Goal: Check status: Check status

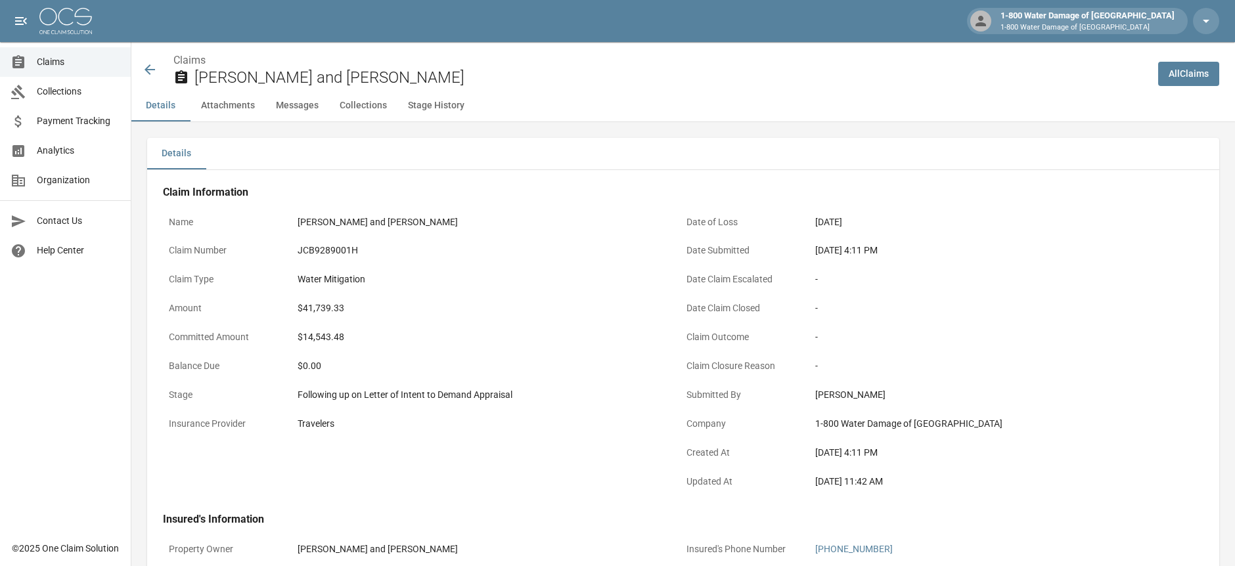
click at [145, 68] on icon at bounding box center [150, 70] width 16 height 16
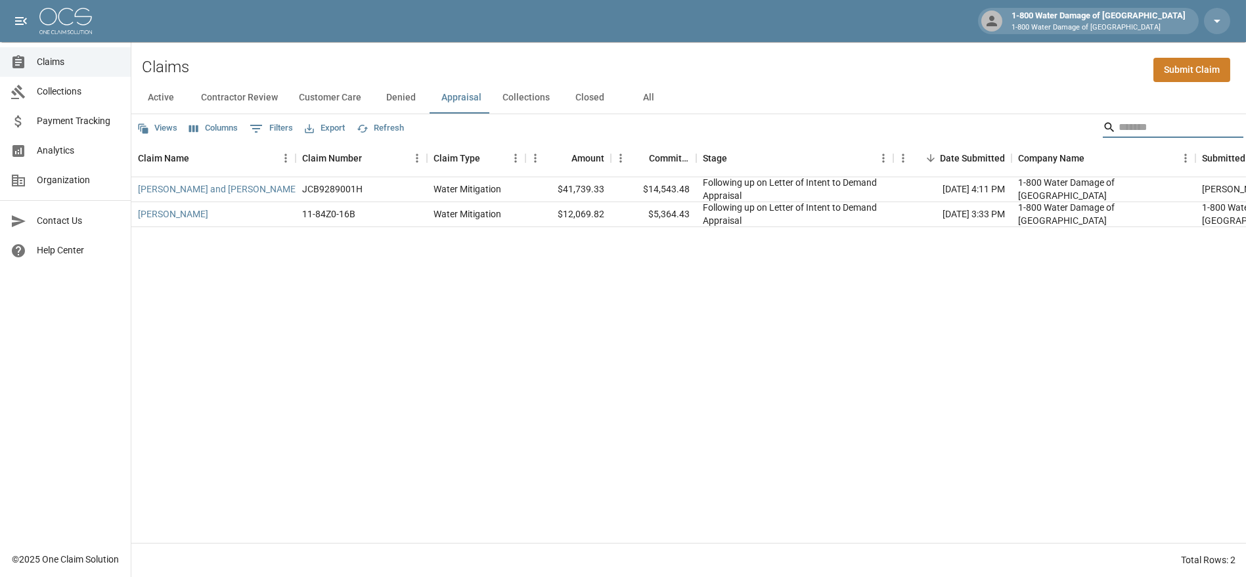
click at [608, 133] on input "Search" at bounding box center [1171, 127] width 105 height 21
click at [608, 97] on button "All" at bounding box center [648, 98] width 59 height 32
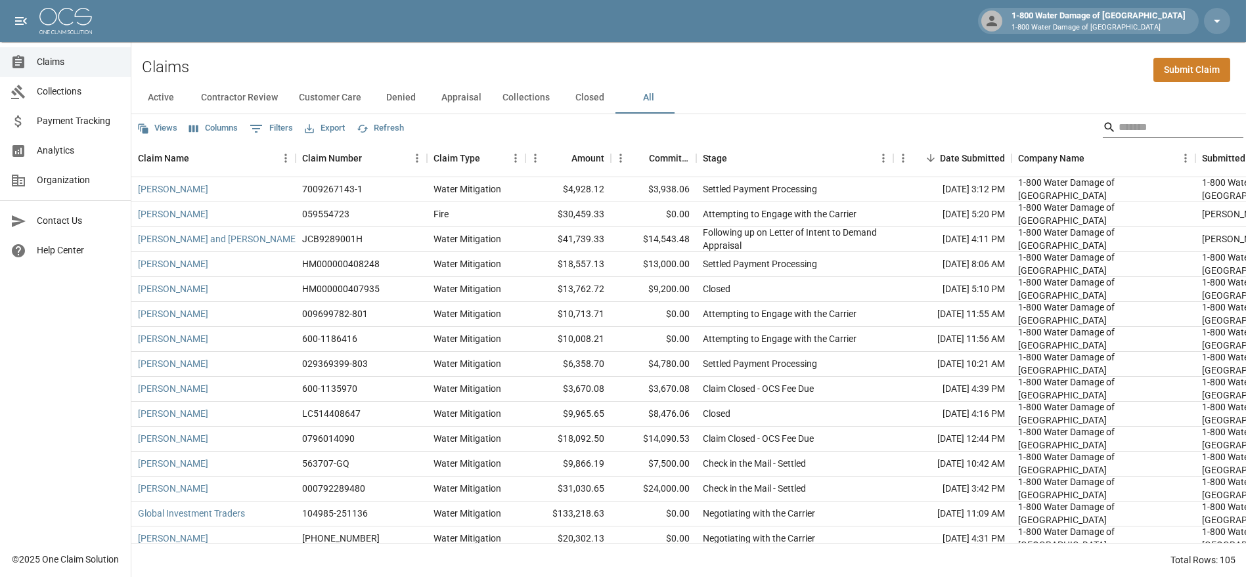
click at [608, 121] on input "Search" at bounding box center [1171, 127] width 105 height 21
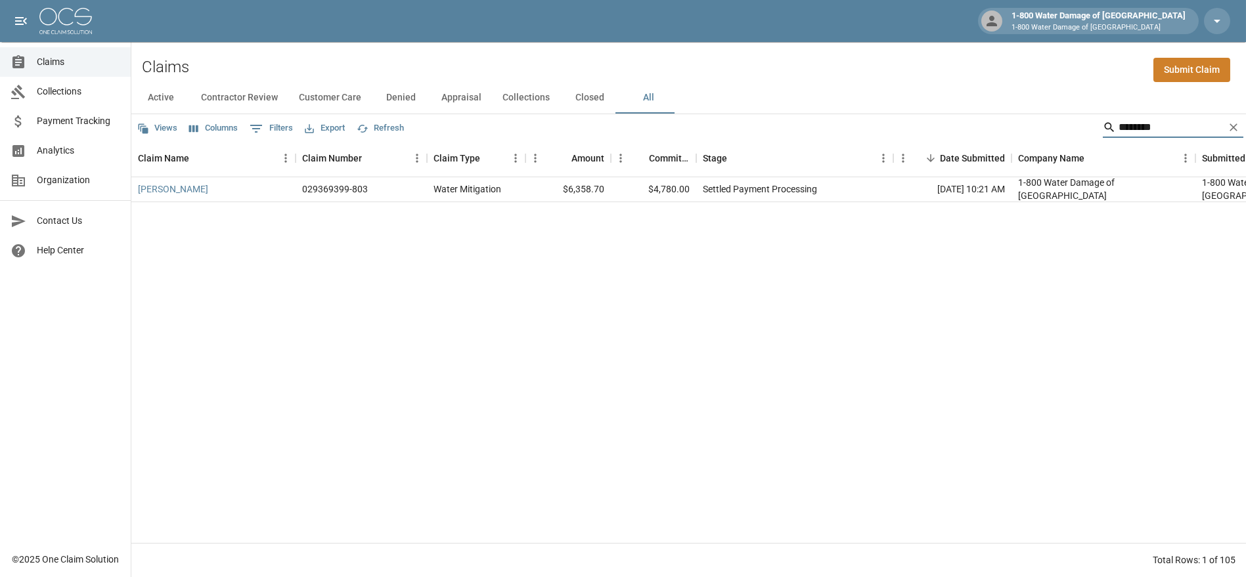
type input "********"
click at [178, 187] on link "[PERSON_NAME]" at bounding box center [173, 189] width 70 height 13
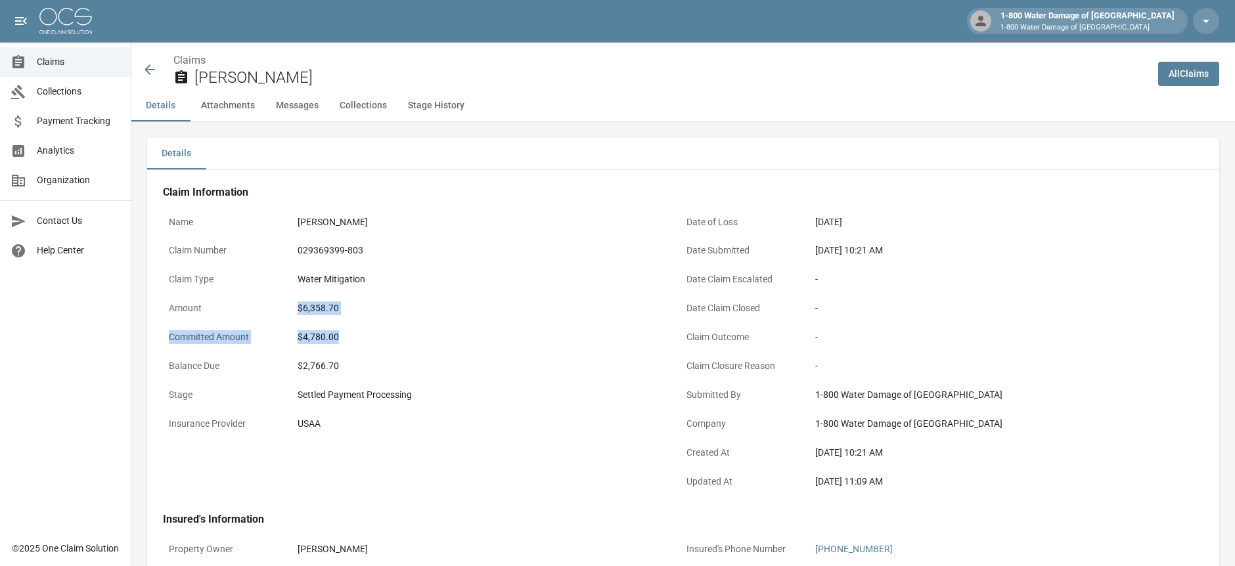
drag, startPoint x: 290, startPoint y: 323, endPoint x: 367, endPoint y: 344, distance: 80.3
click at [367, 233] on div "Name [PERSON_NAME] Claim Number 029369399-803 Claim Type Water Mitigation Amoun…" at bounding box center [406, 346] width 518 height 304
click at [276, 233] on p "Amount" at bounding box center [222, 309] width 118 height 26
drag, startPoint x: 303, startPoint y: 336, endPoint x: 362, endPoint y: 348, distance: 59.6
click at [362, 233] on div "$4,780.00" at bounding box center [478, 338] width 373 height 26
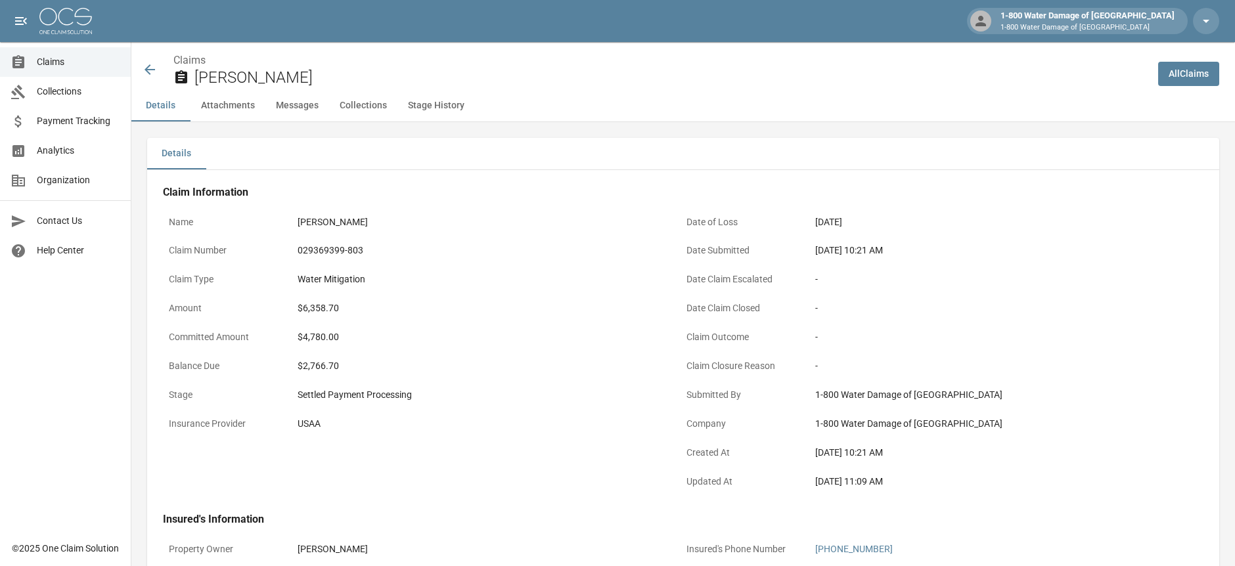
click at [302, 233] on div "$2,766.70" at bounding box center [478, 366] width 361 height 14
